Goal: Navigation & Orientation: Find specific page/section

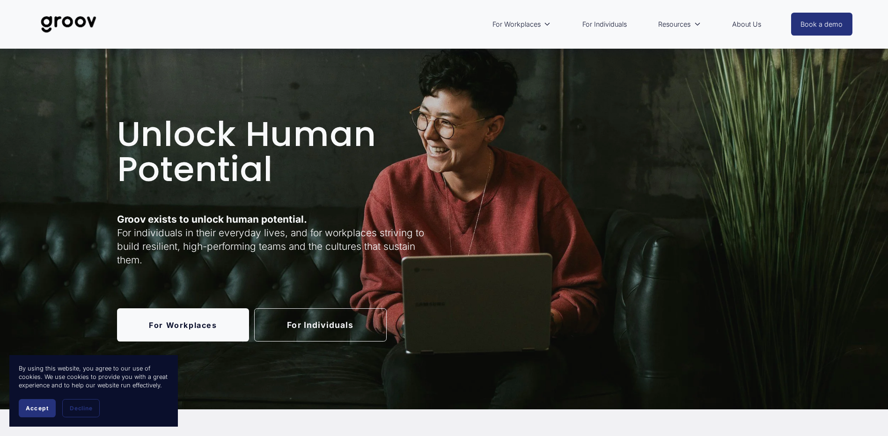
click at [299, 328] on link "For Individuals" at bounding box center [320, 324] width 132 height 33
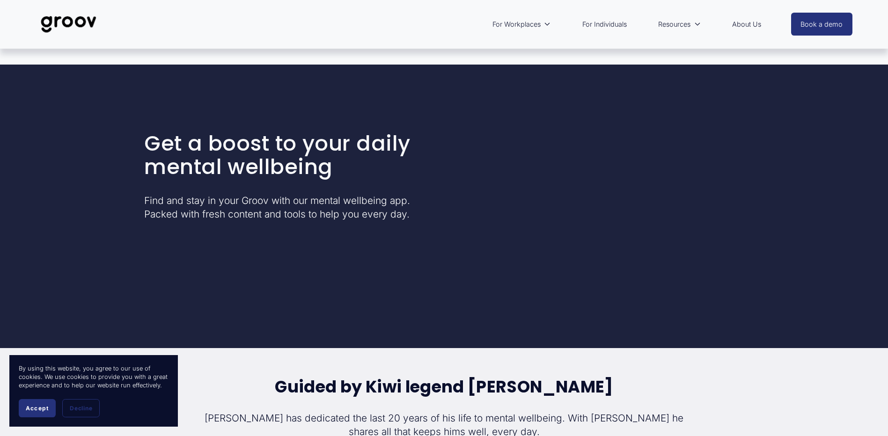
scroll to position [2293, 0]
